Goal: Task Accomplishment & Management: Use online tool/utility

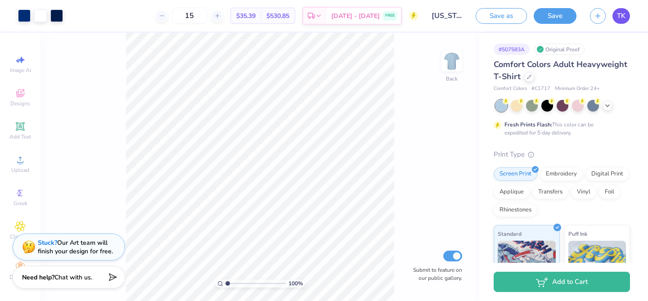
click at [616, 19] on link "TK" at bounding box center [621, 16] width 18 height 16
click at [530, 105] on div at bounding box center [532, 105] width 12 height 12
click at [610, 106] on icon at bounding box center [607, 104] width 7 height 7
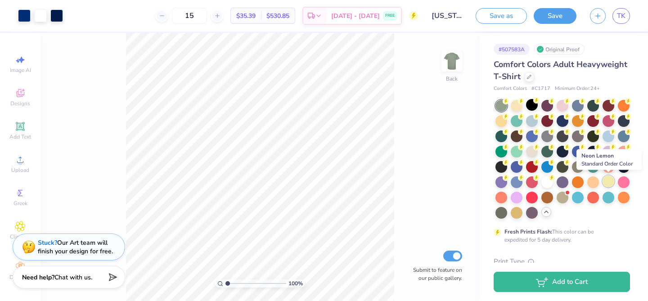
click at [606, 178] on div at bounding box center [608, 181] width 12 height 12
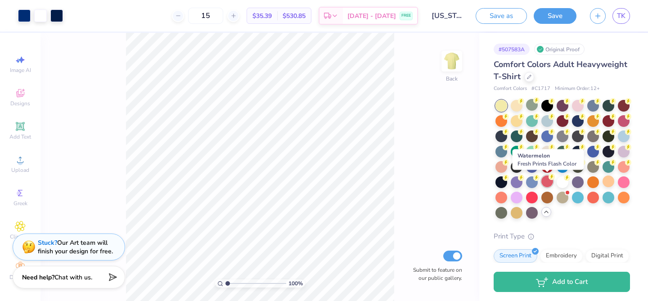
click at [548, 182] on div at bounding box center [547, 181] width 12 height 12
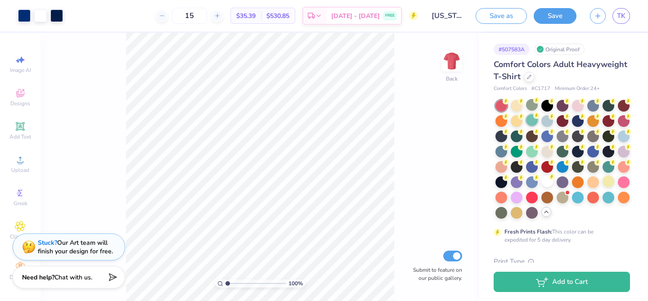
click at [527, 122] on div at bounding box center [532, 120] width 12 height 12
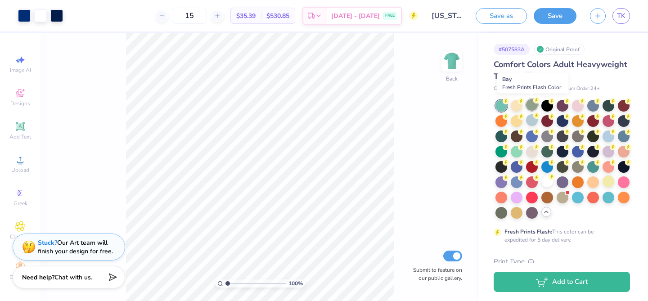
click at [530, 108] on div at bounding box center [532, 105] width 12 height 12
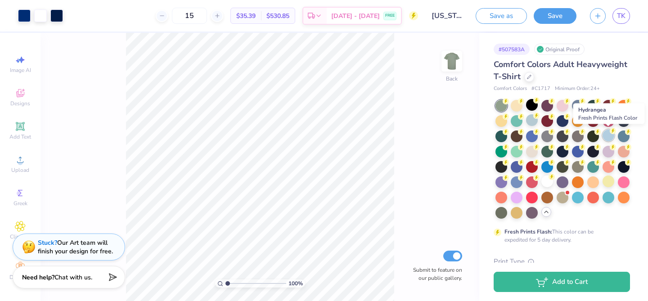
click at [604, 137] on div at bounding box center [608, 136] width 12 height 12
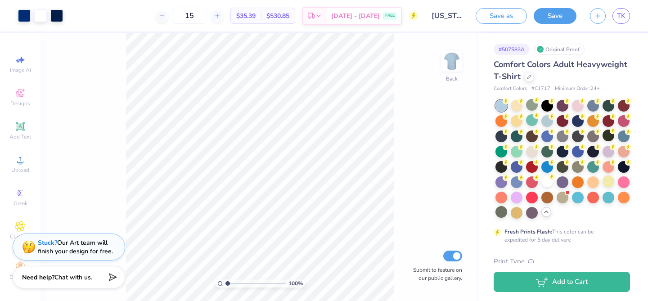
click at [505, 218] on div at bounding box center [562, 159] width 135 height 119
click at [503, 213] on div at bounding box center [501, 212] width 12 height 12
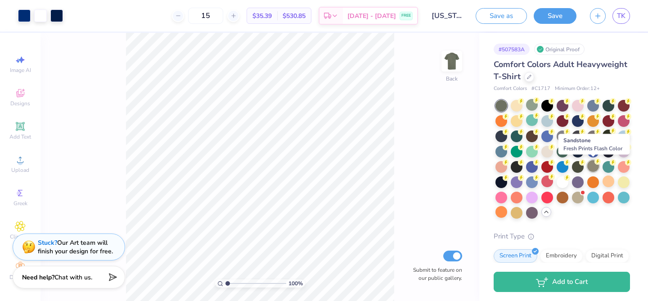
click at [595, 169] on div at bounding box center [593, 166] width 12 height 12
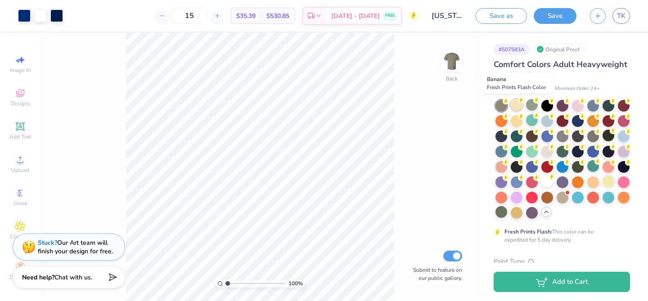
click at [514, 102] on div at bounding box center [517, 105] width 12 height 12
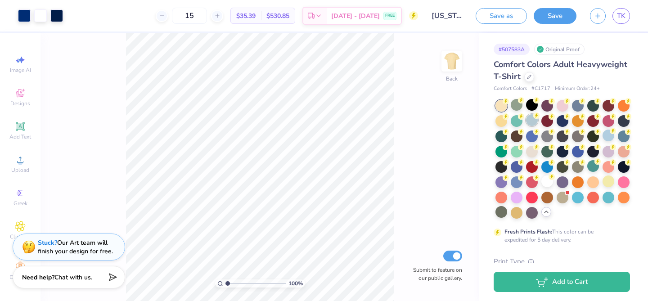
click at [530, 123] on div at bounding box center [532, 120] width 12 height 12
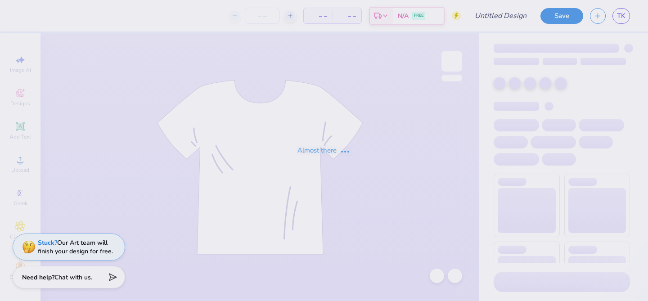
type input "[US_STATE][GEOGRAPHIC_DATA] : [PERSON_NAME]"
type input "12"
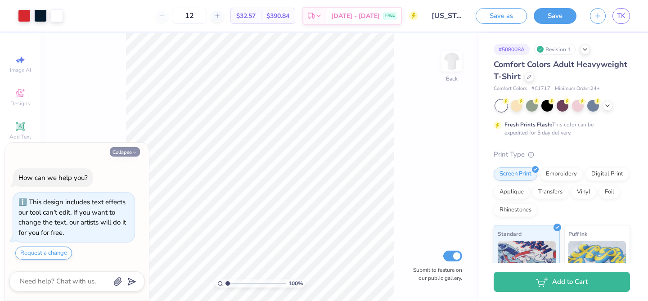
click at [129, 152] on button "Collapse" at bounding box center [125, 151] width 30 height 9
type textarea "x"
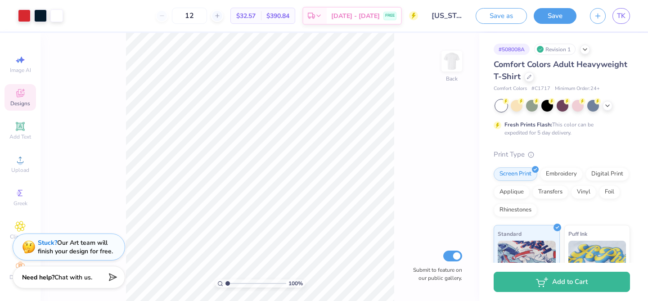
click at [24, 88] on icon at bounding box center [20, 93] width 11 height 11
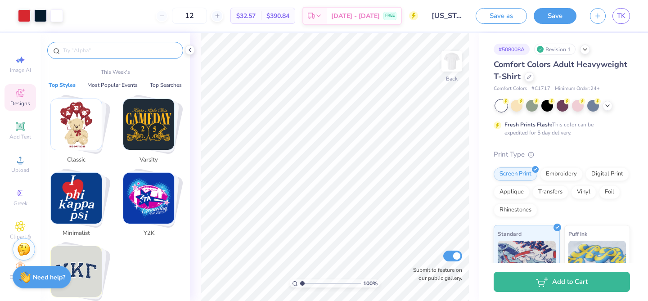
click at [81, 51] on input "text" at bounding box center [119, 50] width 115 height 9
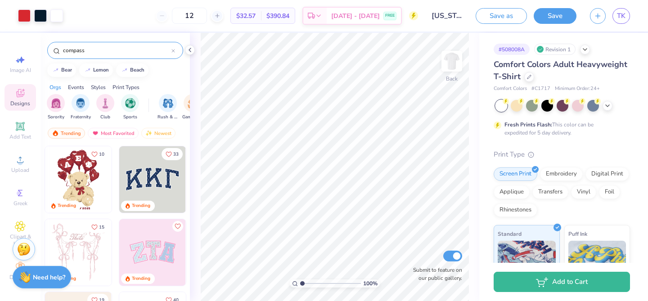
type input "compass"
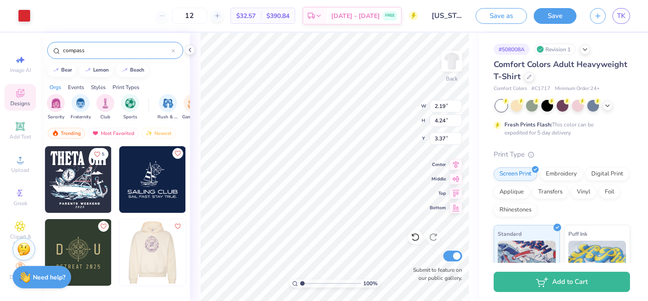
type input "2.19"
type input "4.24"
type input "3.37"
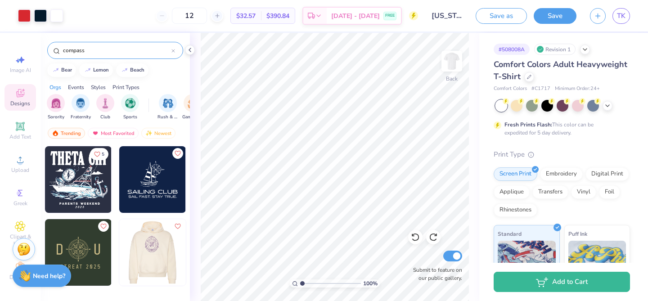
click at [47, 277] on strong "Need help?" at bounding box center [49, 276] width 32 height 9
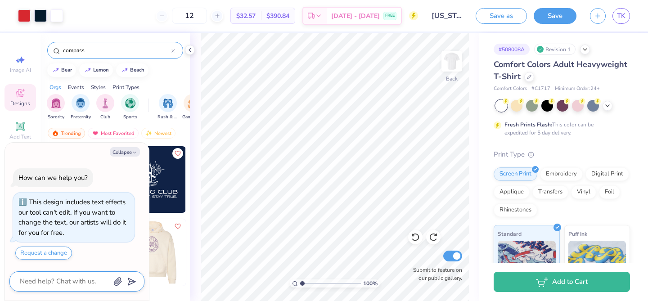
click at [55, 278] on textarea at bounding box center [64, 281] width 91 height 12
type textarea "x"
type textarea "H"
type textarea "x"
click at [41, 252] on button "Request a change" at bounding box center [43, 253] width 57 height 13
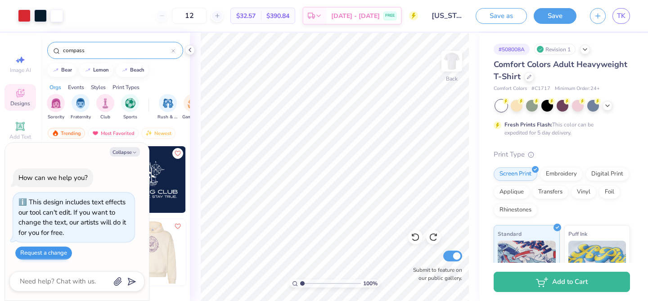
type textarea "x"
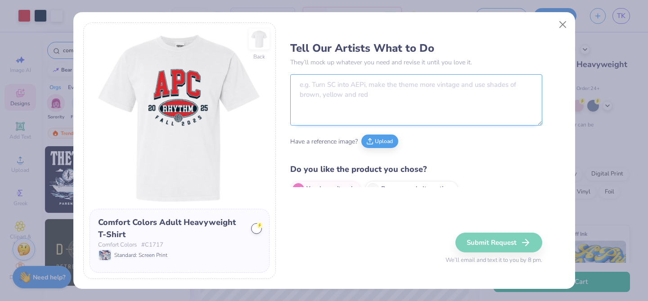
click at [356, 105] on textarea at bounding box center [416, 99] width 252 height 51
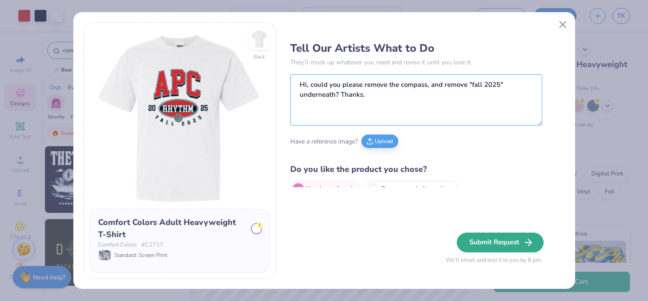
type textarea "Hi, could you please remove the compass, and remove "fall 2025" underneath? Tha…"
click at [510, 243] on button "Submit Request" at bounding box center [500, 243] width 87 height 20
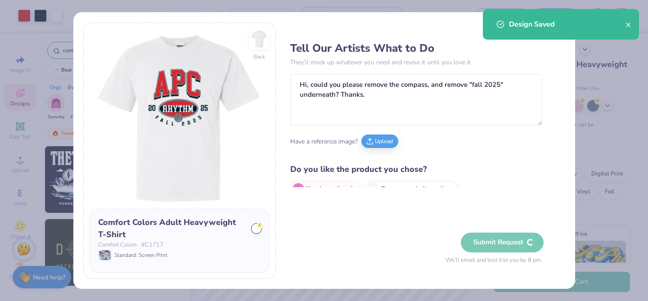
type textarea "x"
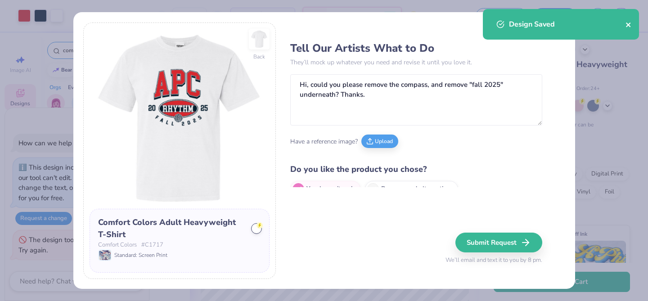
click at [629, 25] on icon "close" at bounding box center [628, 24] width 6 height 7
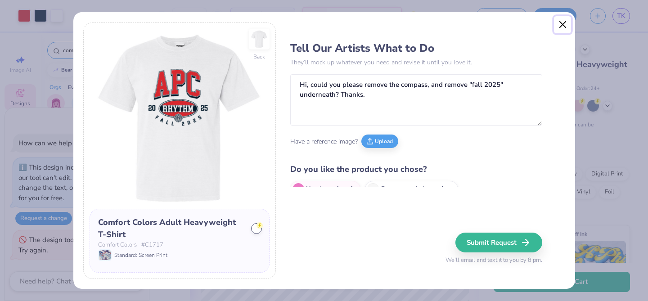
click at [563, 26] on button "Close" at bounding box center [562, 24] width 17 height 17
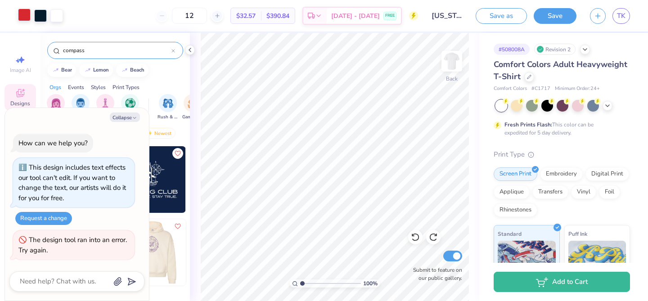
click at [26, 19] on div at bounding box center [24, 15] width 13 height 13
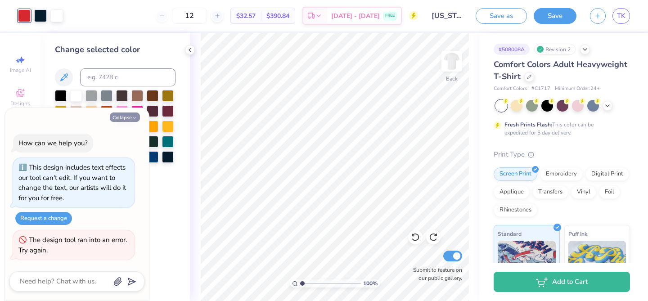
click at [118, 117] on button "Collapse" at bounding box center [125, 116] width 30 height 9
type textarea "x"
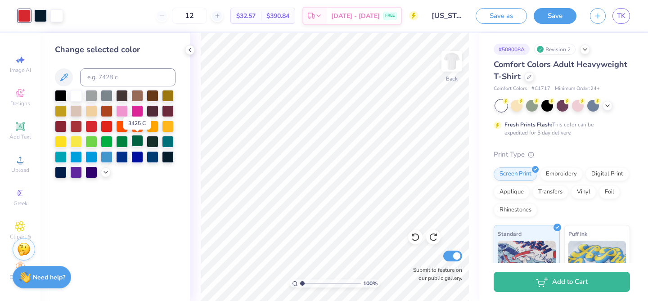
click at [135, 144] on div at bounding box center [137, 141] width 12 height 12
click at [124, 144] on div at bounding box center [122, 141] width 12 height 12
click at [94, 144] on div at bounding box center [91, 141] width 12 height 12
click at [169, 95] on div at bounding box center [168, 95] width 12 height 12
click at [151, 95] on div at bounding box center [153, 95] width 12 height 12
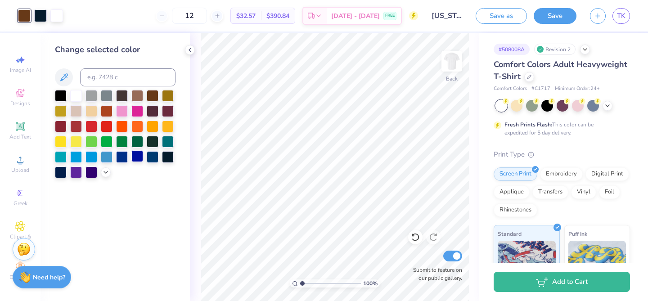
click at [133, 156] on div at bounding box center [137, 156] width 12 height 12
click at [122, 157] on div at bounding box center [122, 156] width 12 height 12
click at [108, 156] on div at bounding box center [107, 156] width 12 height 12
click at [93, 161] on div at bounding box center [91, 156] width 12 height 12
click at [91, 156] on div at bounding box center [91, 156] width 12 height 12
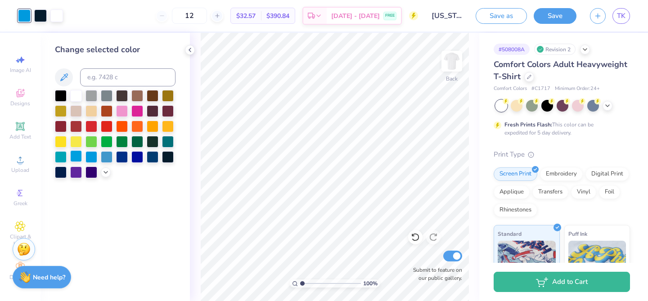
click at [80, 156] on div at bounding box center [76, 156] width 12 height 12
click at [170, 159] on div at bounding box center [168, 156] width 12 height 12
click at [102, 127] on div at bounding box center [107, 126] width 12 height 12
click at [92, 128] on div at bounding box center [91, 126] width 12 height 12
click at [73, 123] on div at bounding box center [76, 126] width 12 height 12
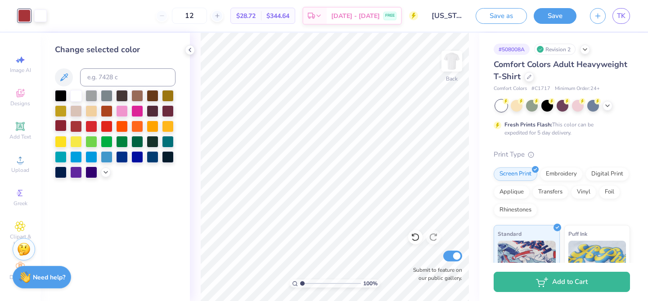
click at [63, 122] on div at bounding box center [61, 126] width 12 height 12
click at [136, 113] on div at bounding box center [137, 110] width 12 height 12
click at [57, 142] on div at bounding box center [61, 141] width 12 height 12
click at [60, 166] on div at bounding box center [61, 172] width 12 height 12
click at [62, 153] on div at bounding box center [61, 156] width 12 height 12
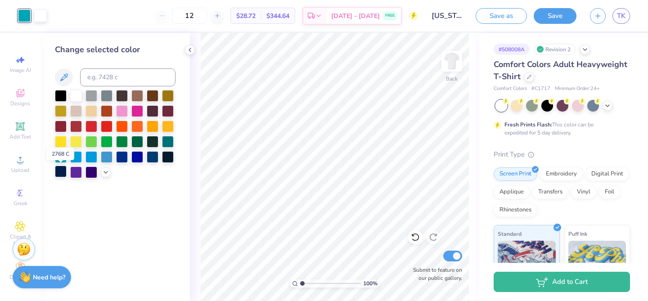
click at [63, 169] on div at bounding box center [61, 172] width 12 height 12
click at [91, 169] on div at bounding box center [91, 172] width 12 height 12
click at [132, 156] on div at bounding box center [137, 156] width 12 height 12
click at [155, 157] on div at bounding box center [153, 156] width 12 height 12
click at [167, 156] on div at bounding box center [168, 156] width 12 height 12
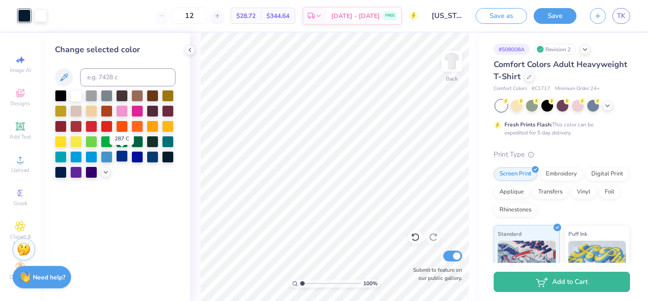
click at [119, 157] on div at bounding box center [122, 156] width 12 height 12
click at [172, 160] on div at bounding box center [168, 156] width 12 height 12
click at [62, 174] on div at bounding box center [61, 172] width 12 height 12
click at [110, 126] on div at bounding box center [107, 126] width 12 height 12
click at [90, 126] on div at bounding box center [91, 126] width 12 height 12
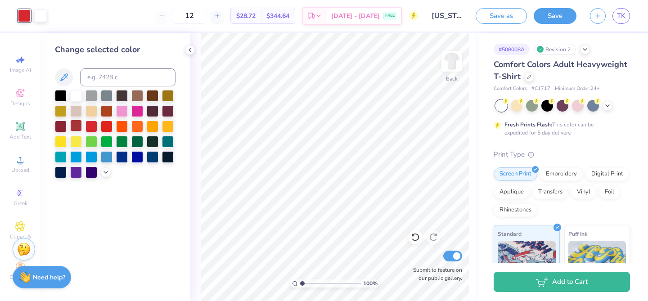
click at [77, 127] on div at bounding box center [76, 126] width 12 height 12
click at [64, 127] on div at bounding box center [61, 126] width 12 height 12
click at [94, 173] on div at bounding box center [91, 172] width 12 height 12
click at [64, 175] on div at bounding box center [61, 172] width 12 height 12
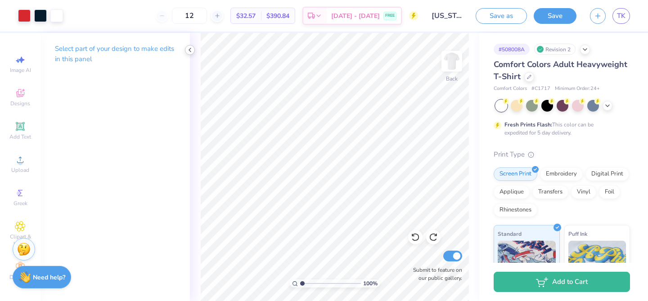
click at [188, 50] on icon at bounding box center [189, 49] width 7 height 7
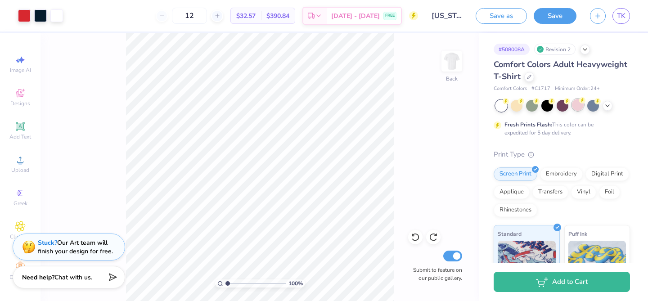
click at [577, 106] on div at bounding box center [578, 105] width 12 height 12
click at [606, 105] on icon at bounding box center [607, 104] width 7 height 7
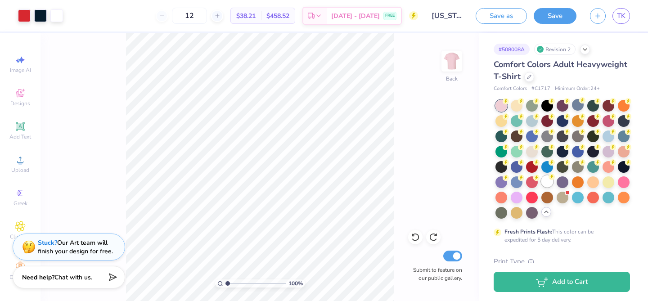
click at [543, 184] on div at bounding box center [547, 181] width 12 height 12
